Goal: Navigation & Orientation: Find specific page/section

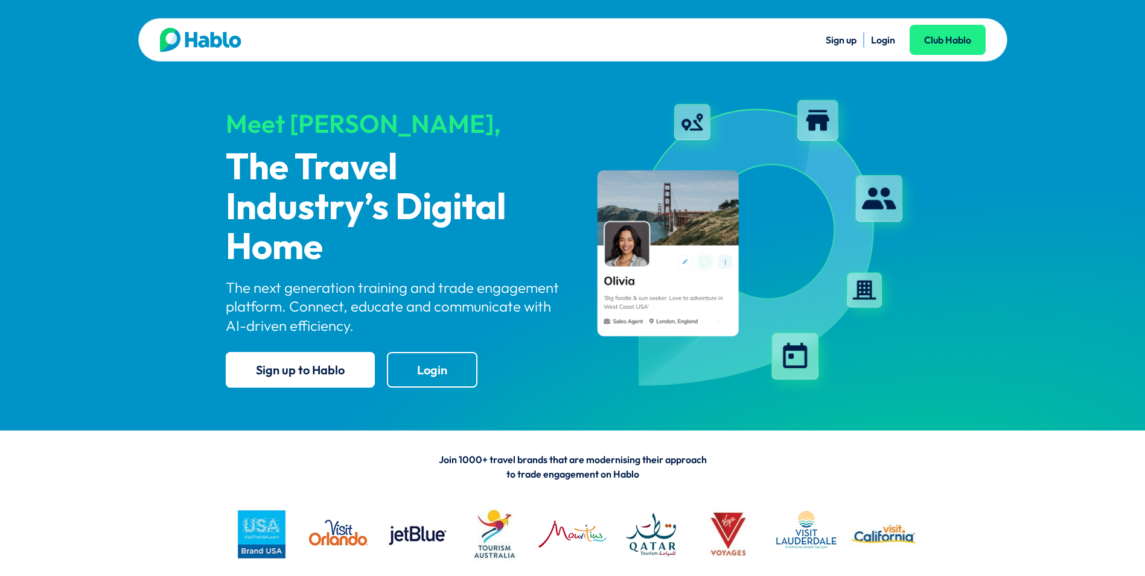
click at [885, 42] on link "Login" at bounding box center [883, 40] width 24 height 12
click at [888, 43] on link "Login" at bounding box center [883, 40] width 24 height 12
click at [883, 40] on link "Login" at bounding box center [883, 40] width 24 height 12
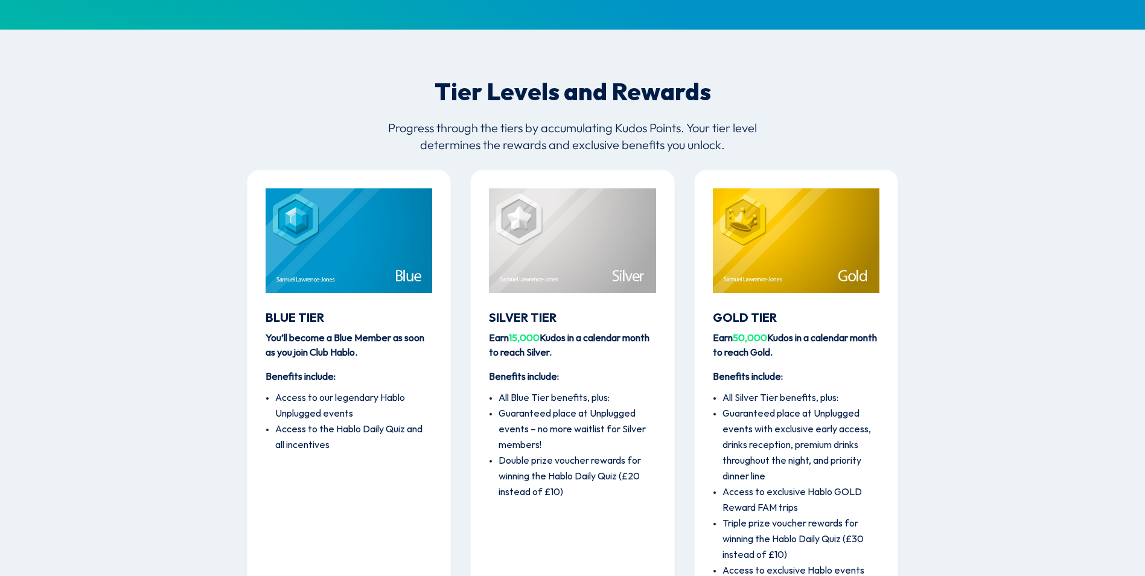
scroll to position [1195, 0]
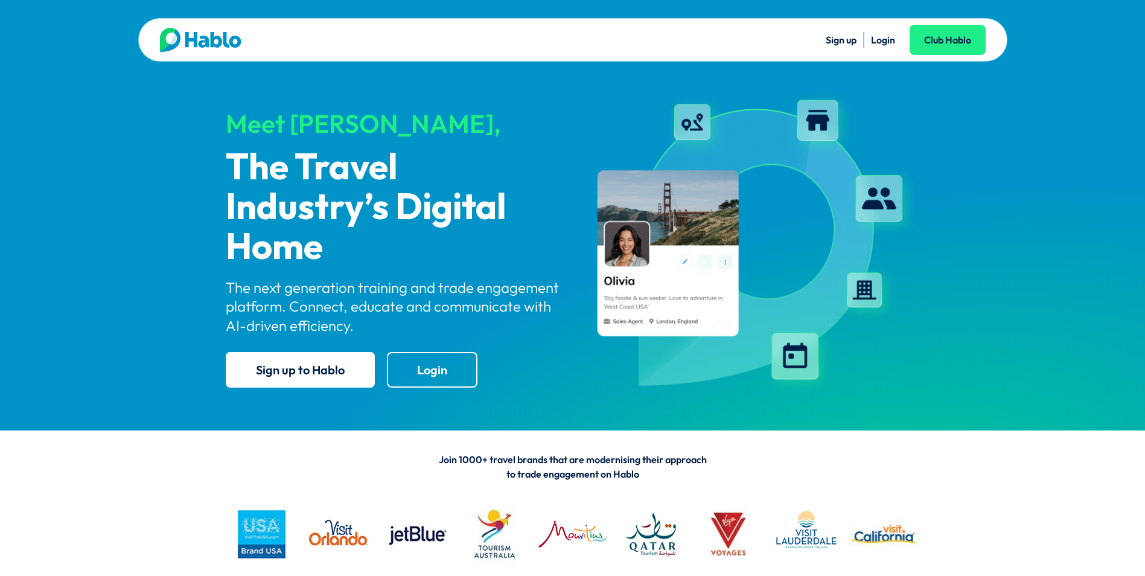
click at [881, 43] on link "Login" at bounding box center [883, 40] width 24 height 12
